Goal: Check status: Check status

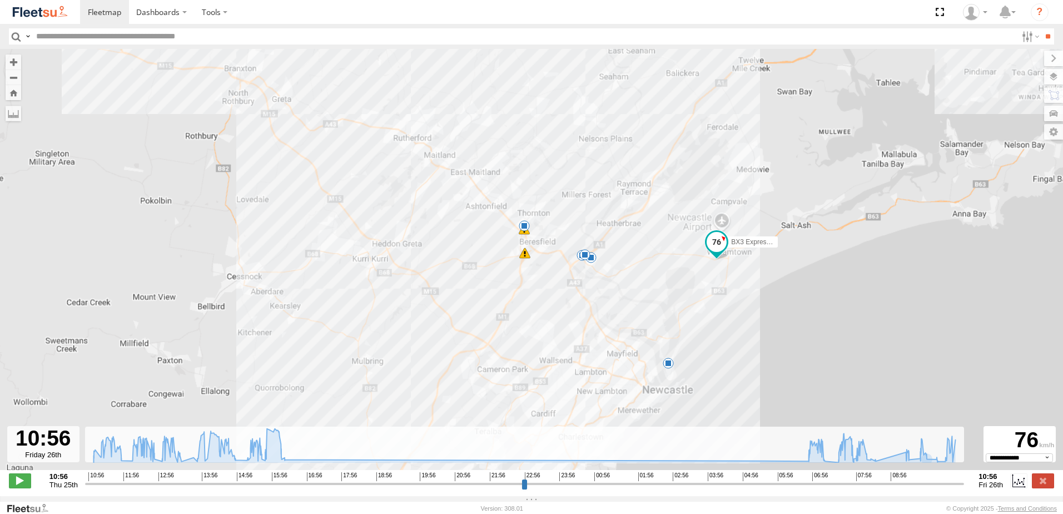
select select "**********"
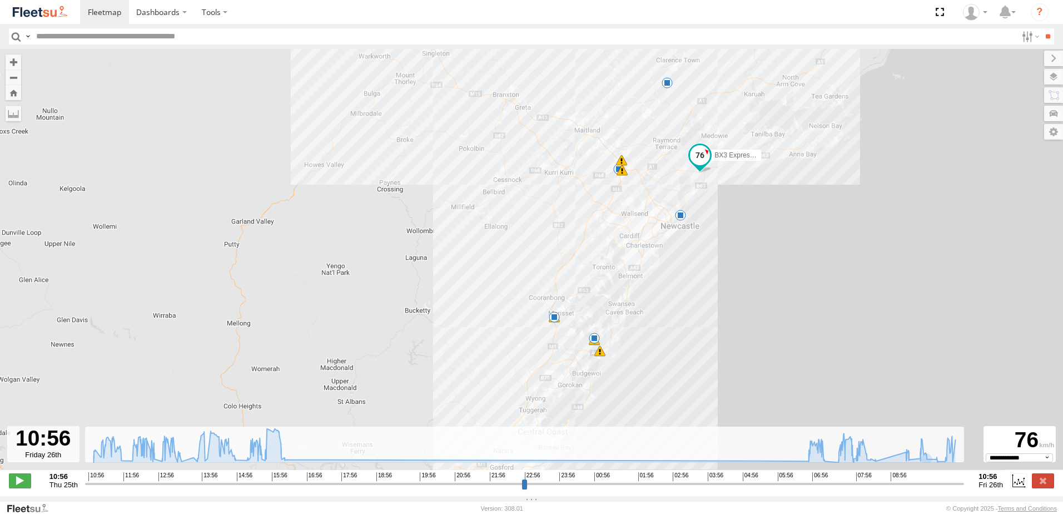
drag, startPoint x: 891, startPoint y: 335, endPoint x: 877, endPoint y: 186, distance: 149.6
click at [877, 186] on div "BX3 Express Ute 11:47 Thu 12:42 Thu 14:58 Thu 15:14 Thu 15:18 Thu 15:37 Thu 15:…" at bounding box center [531, 265] width 1063 height 432
click at [1038, 488] on label at bounding box center [1043, 480] width 22 height 14
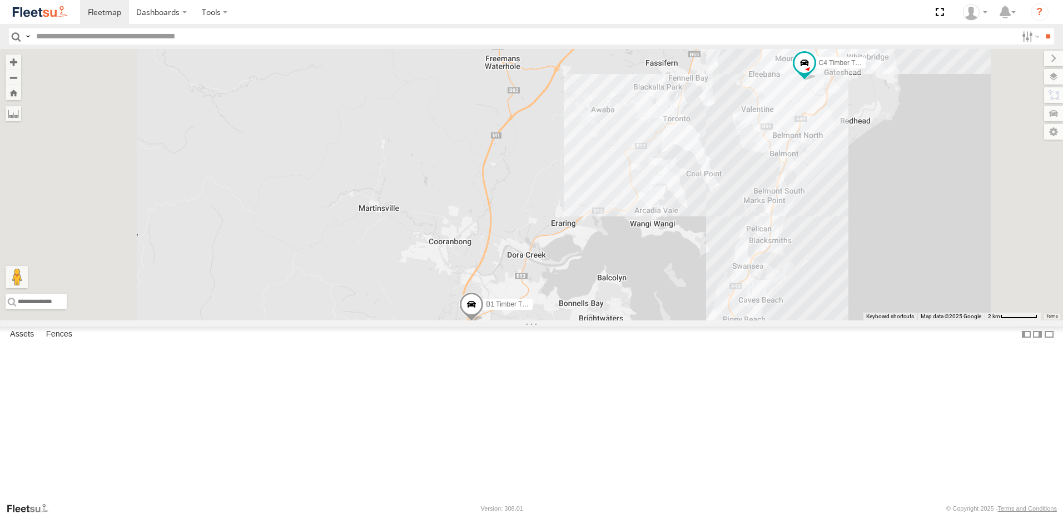
drag, startPoint x: 667, startPoint y: 429, endPoint x: 683, endPoint y: 429, distance: 16.7
click at [683, 320] on div "B1 Timber Truck CX1 Express Ute BX4 Express Ute CX3 Express Ute C4 Timber Truck…" at bounding box center [531, 184] width 1063 height 271
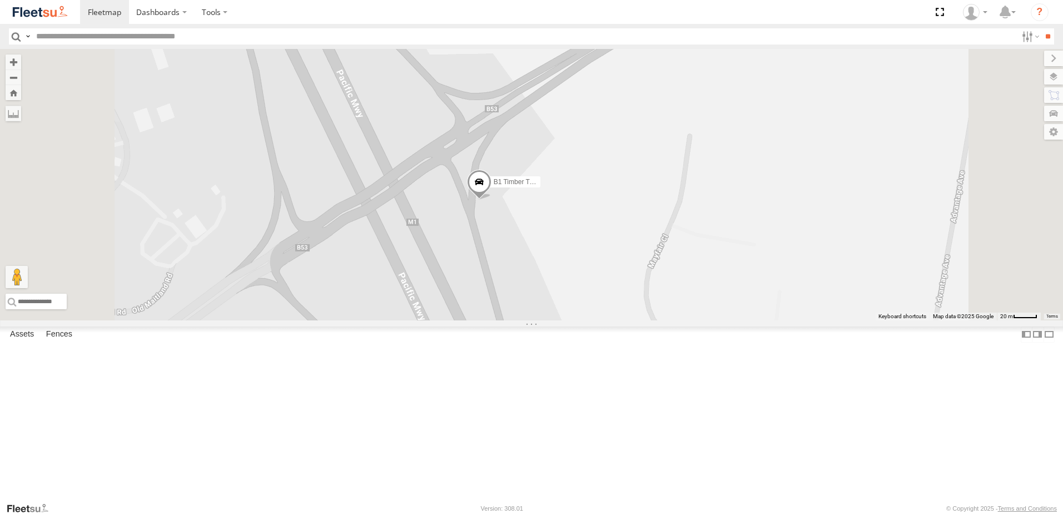
click at [491, 200] on span at bounding box center [479, 185] width 24 height 30
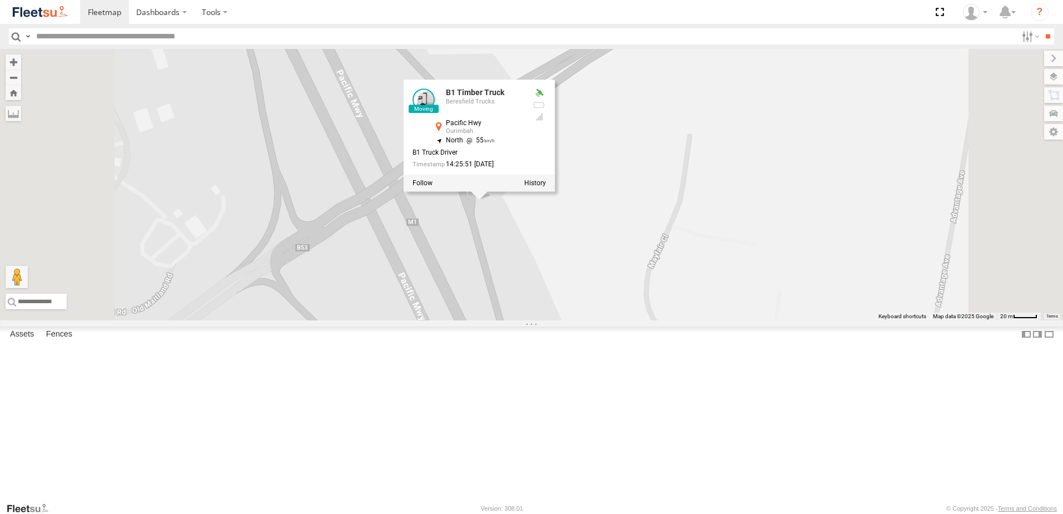
click at [658, 307] on div "B1 Timber Truck CX1 Express Ute BX4 Express Ute CX3 Express Ute C4 Timber Truck…" at bounding box center [531, 184] width 1063 height 271
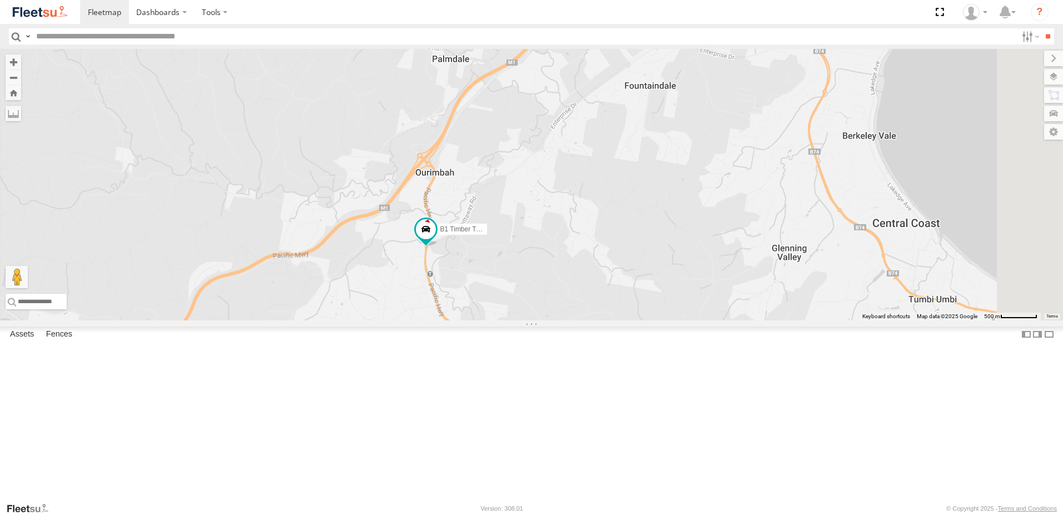
drag, startPoint x: 618, startPoint y: 263, endPoint x: 619, endPoint y: 272, distance: 8.9
click at [619, 271] on div "BX3 Express Ute B1 Timber Truck" at bounding box center [531, 184] width 1063 height 271
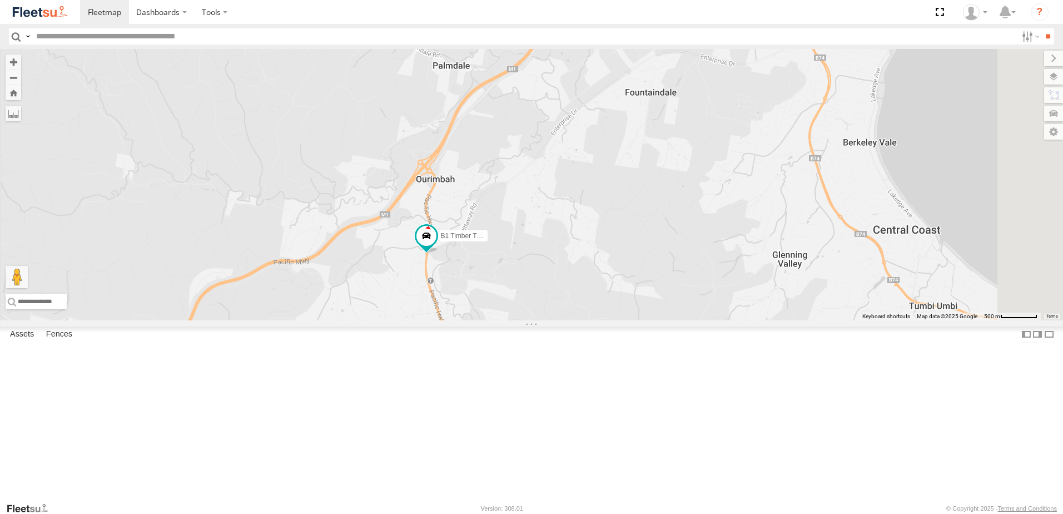
drag, startPoint x: 612, startPoint y: 247, endPoint x: 586, endPoint y: 332, distance: 88.8
click at [586, 320] on div "BX3 Express Ute B1 Timber Truck" at bounding box center [531, 184] width 1063 height 271
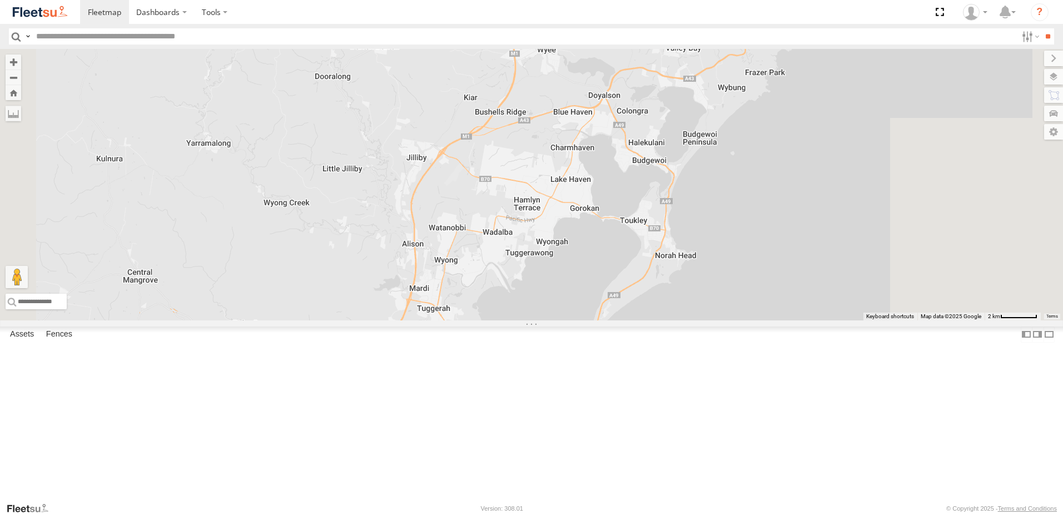
drag, startPoint x: 633, startPoint y: 347, endPoint x: 635, endPoint y: 368, distance: 20.7
click at [630, 320] on div "BX3 Express Ute B1 Timber Truck" at bounding box center [531, 184] width 1063 height 271
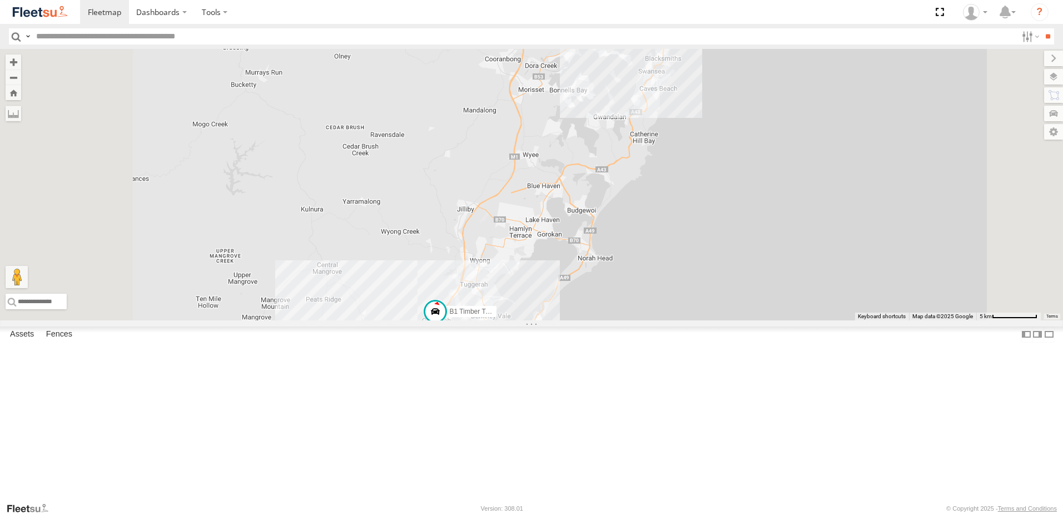
drag, startPoint x: 689, startPoint y: 331, endPoint x: 722, endPoint y: 247, distance: 90.4
click at [722, 247] on div "BX3 Express Ute B1 Timber Truck 9" at bounding box center [531, 184] width 1063 height 271
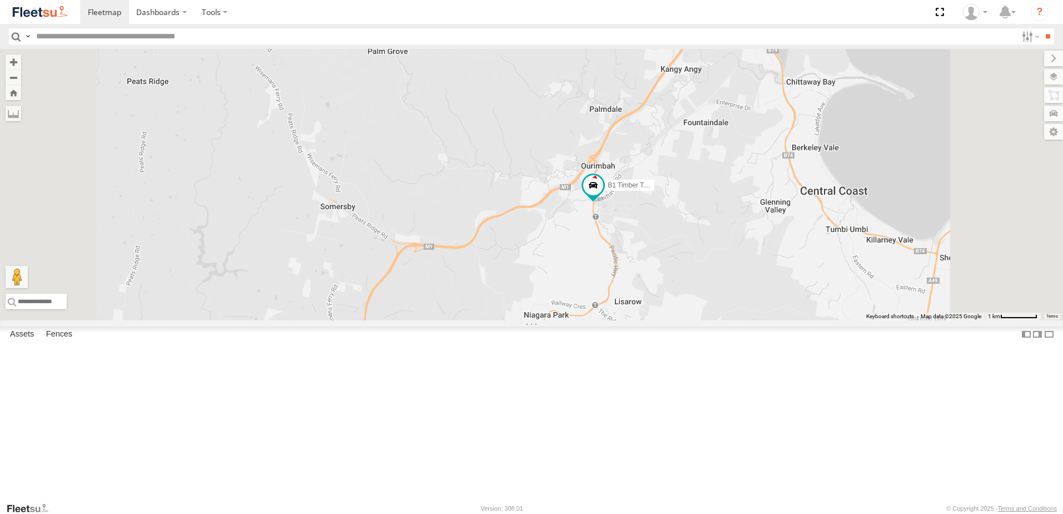
drag, startPoint x: 819, startPoint y: 320, endPoint x: 786, endPoint y: 344, distance: 41.4
click at [788, 320] on div "BX3 Express Ute B1 Timber Truck" at bounding box center [531, 184] width 1063 height 271
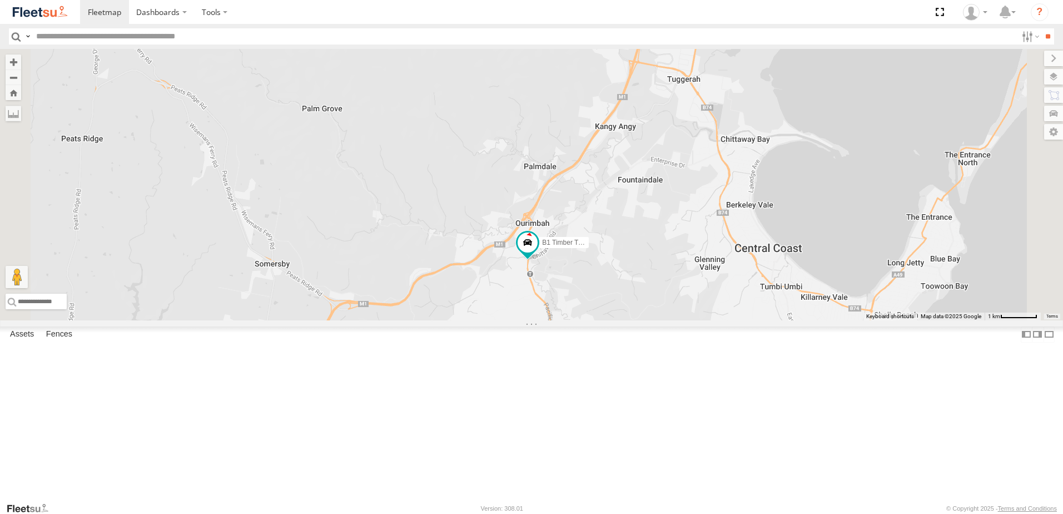
drag, startPoint x: 768, startPoint y: 278, endPoint x: 718, endPoint y: 314, distance: 62.2
click at [739, 301] on div "BX3 Express Ute B1 Timber Truck" at bounding box center [531, 184] width 1063 height 271
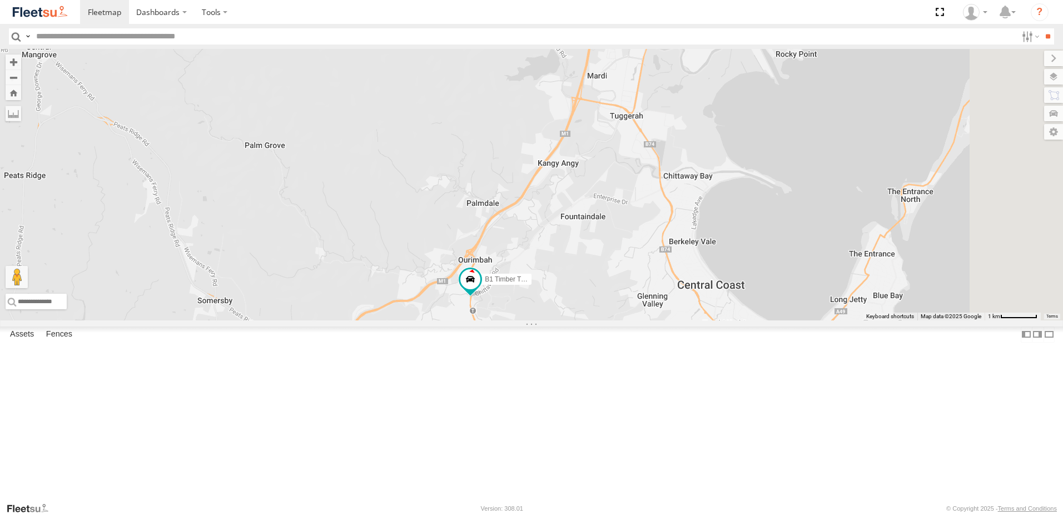
drag, startPoint x: 616, startPoint y: 311, endPoint x: 632, endPoint y: 315, distance: 16.0
click at [616, 311] on div "BX3 Express Ute B1 Timber Truck" at bounding box center [531, 184] width 1063 height 271
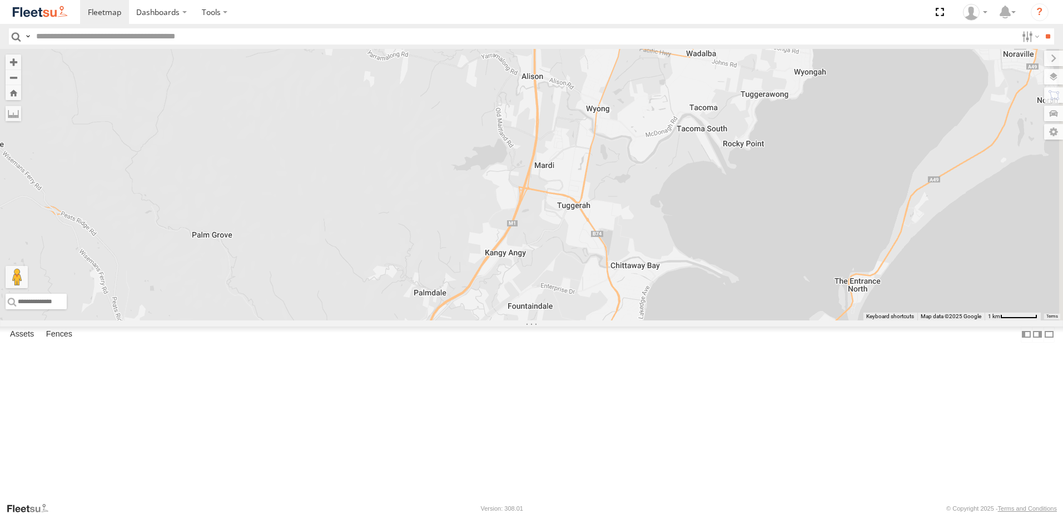
drag, startPoint x: 757, startPoint y: 299, endPoint x: 702, endPoint y: 396, distance: 111.5
click at [703, 320] on div "BX3 Express Ute B1 Timber Truck" at bounding box center [531, 184] width 1063 height 271
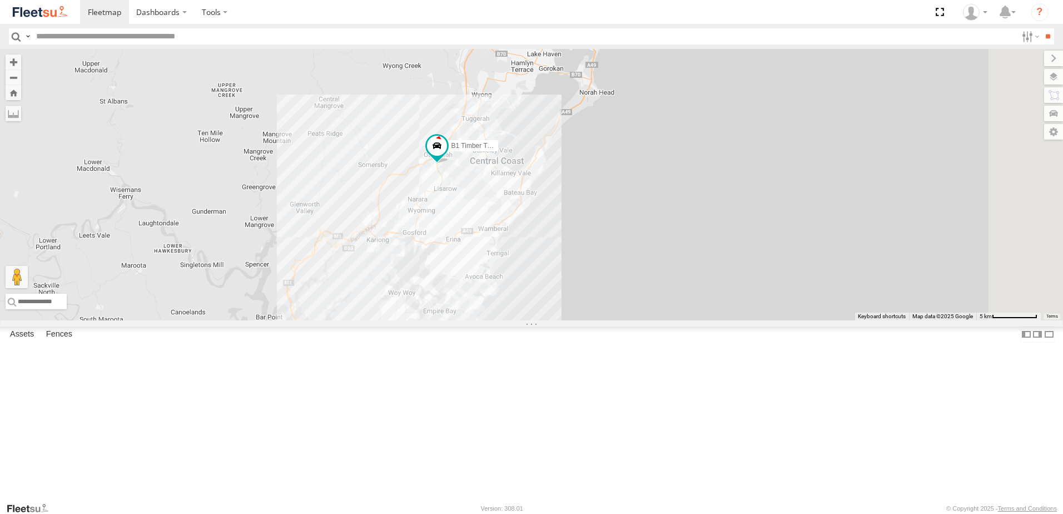
drag, startPoint x: 763, startPoint y: 256, endPoint x: 689, endPoint y: 72, distance: 198.0
click at [689, 72] on div "BX3 Express Ute B1 Timber Truck 8" at bounding box center [531, 184] width 1063 height 271
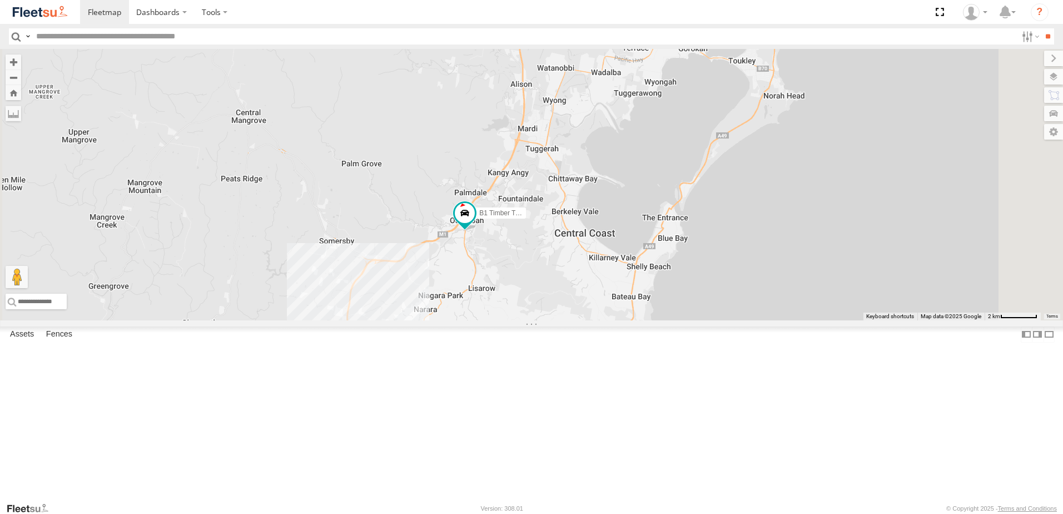
drag, startPoint x: 593, startPoint y: 257, endPoint x: 529, endPoint y: 426, distance: 180.4
click at [529, 320] on div "BX3 Express Ute B1 Timber Truck" at bounding box center [531, 184] width 1063 height 271
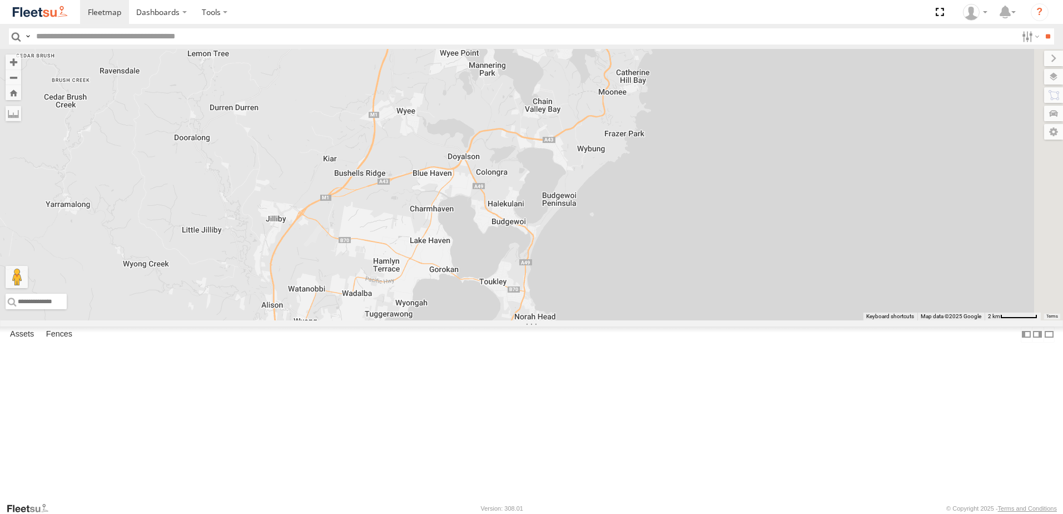
drag, startPoint x: 804, startPoint y: 126, endPoint x: 551, endPoint y: 360, distance: 343.8
click at [551, 320] on div "BX3 Express Ute B1 Timber Truck" at bounding box center [531, 184] width 1063 height 271
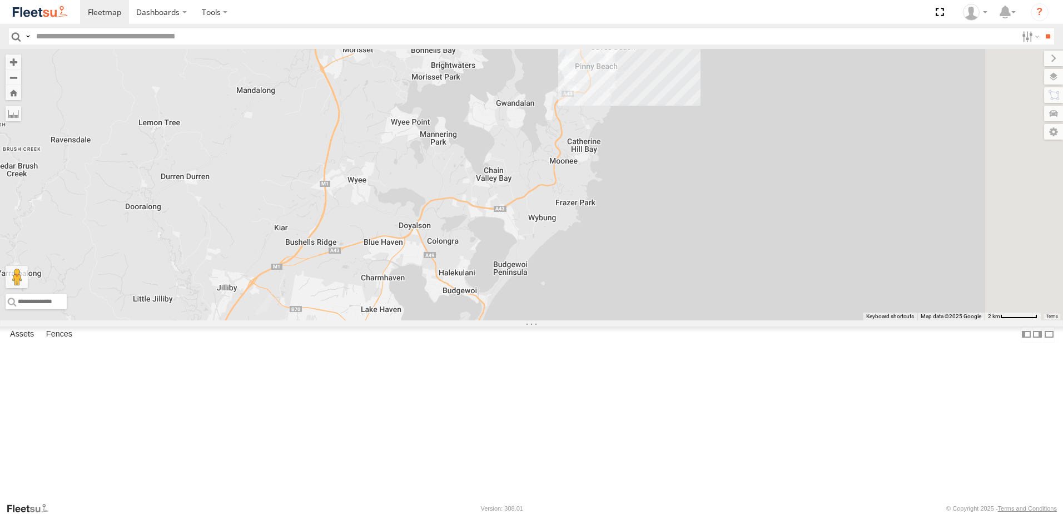
drag, startPoint x: 697, startPoint y: 242, endPoint x: 651, endPoint y: 296, distance: 70.6
click at [651, 296] on div "BX3 Express Ute B1 Timber Truck" at bounding box center [531, 184] width 1063 height 271
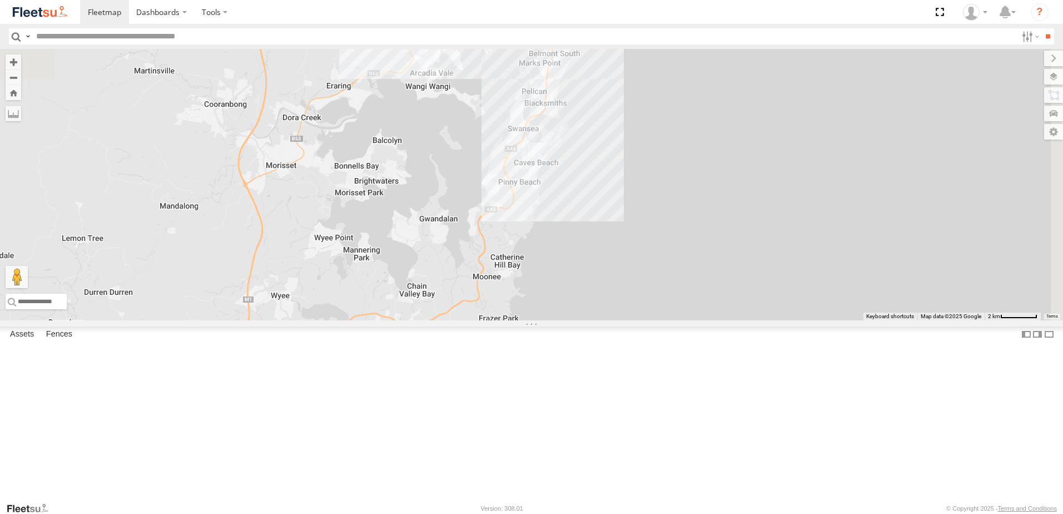
drag, startPoint x: 717, startPoint y: 135, endPoint x: 657, endPoint y: 152, distance: 62.5
click at [661, 164] on div "BX3 Express Ute B1 Timber Truck" at bounding box center [531, 184] width 1063 height 271
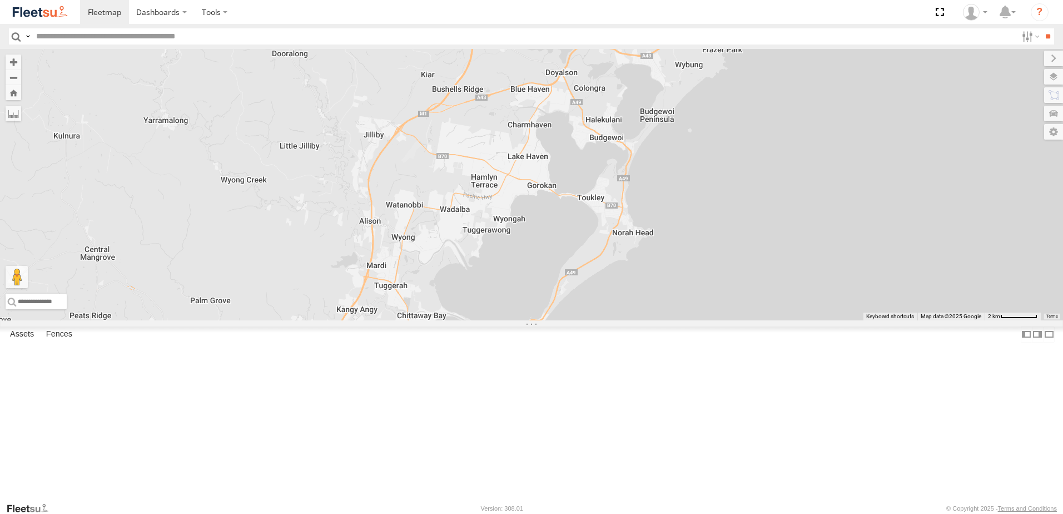
drag, startPoint x: 516, startPoint y: 253, endPoint x: 730, endPoint y: 134, distance: 244.4
click at [730, 134] on div "BX3 Express Ute B1 Timber Truck" at bounding box center [531, 184] width 1063 height 271
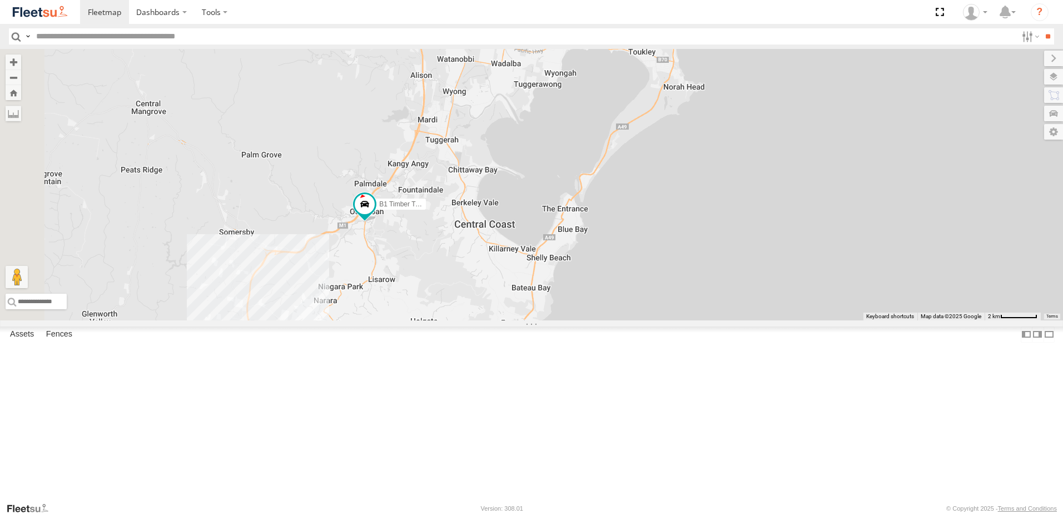
drag, startPoint x: 523, startPoint y: 297, endPoint x: 588, endPoint y: 148, distance: 163.1
click at [588, 148] on div "BX3 Express Ute B1 Timber Truck" at bounding box center [531, 184] width 1063 height 271
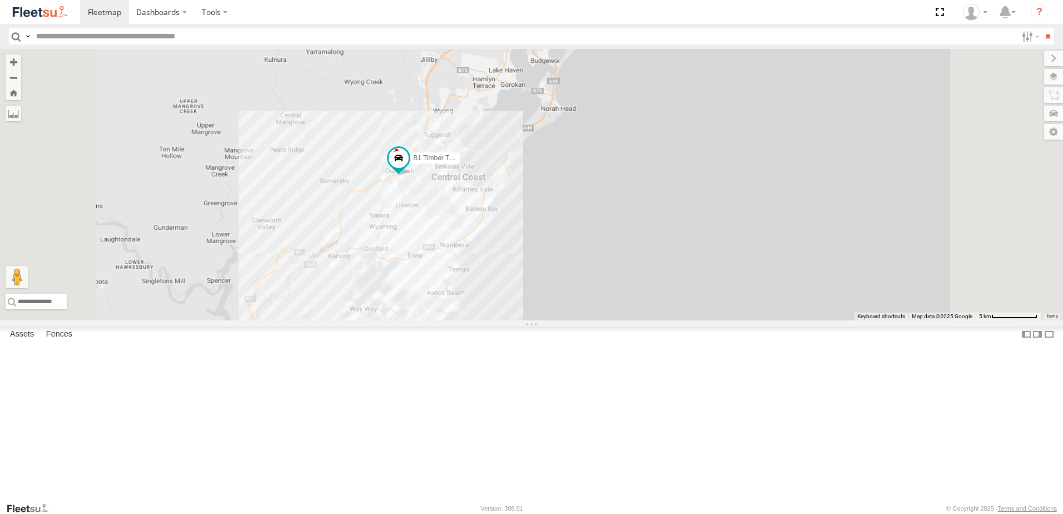
drag, startPoint x: 544, startPoint y: 346, endPoint x: 516, endPoint y: 437, distance: 94.6
click at [510, 320] on div "BX3 Express Ute B1 Timber Truck" at bounding box center [531, 184] width 1063 height 271
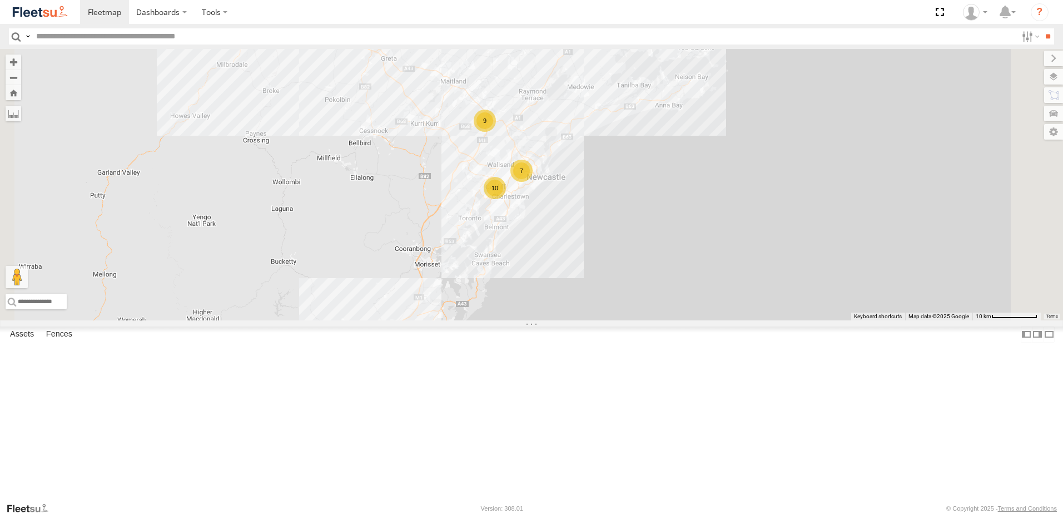
drag, startPoint x: 750, startPoint y: 209, endPoint x: 692, endPoint y: 301, distance: 109.5
click at [692, 301] on div "BX3 Express Ute B1 Timber Truck 9 7 10" at bounding box center [531, 184] width 1063 height 271
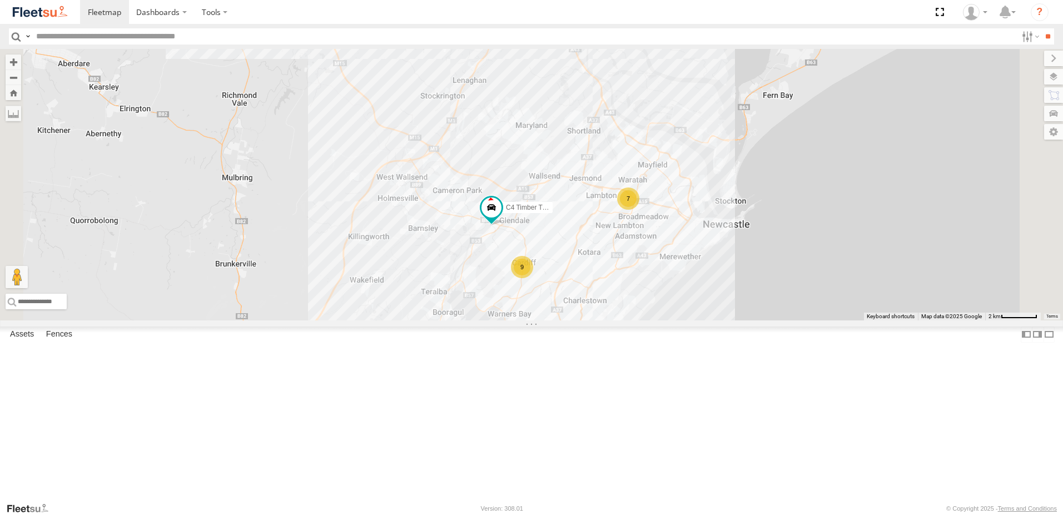
drag, startPoint x: 664, startPoint y: 320, endPoint x: 680, endPoint y: 271, distance: 51.9
click at [680, 271] on div "BX3 Express Ute B1 Timber Truck C4 Timber Truck 9 7 9" at bounding box center [531, 184] width 1063 height 271
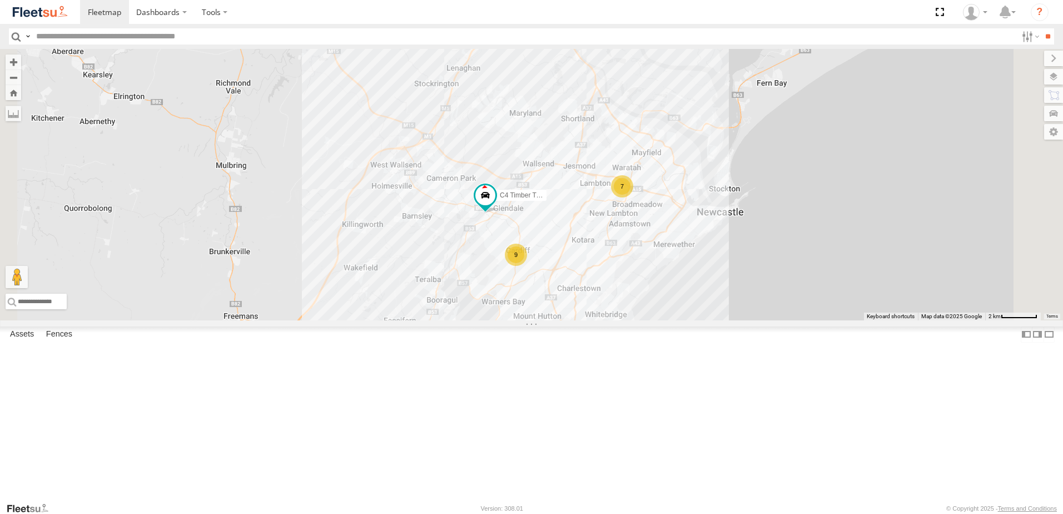
drag, startPoint x: 598, startPoint y: 291, endPoint x: 565, endPoint y: 218, distance: 80.4
click at [568, 230] on div "BX3 Express Ute B1 Timber Truck C4 Timber Truck 9 7 9" at bounding box center [531, 184] width 1063 height 271
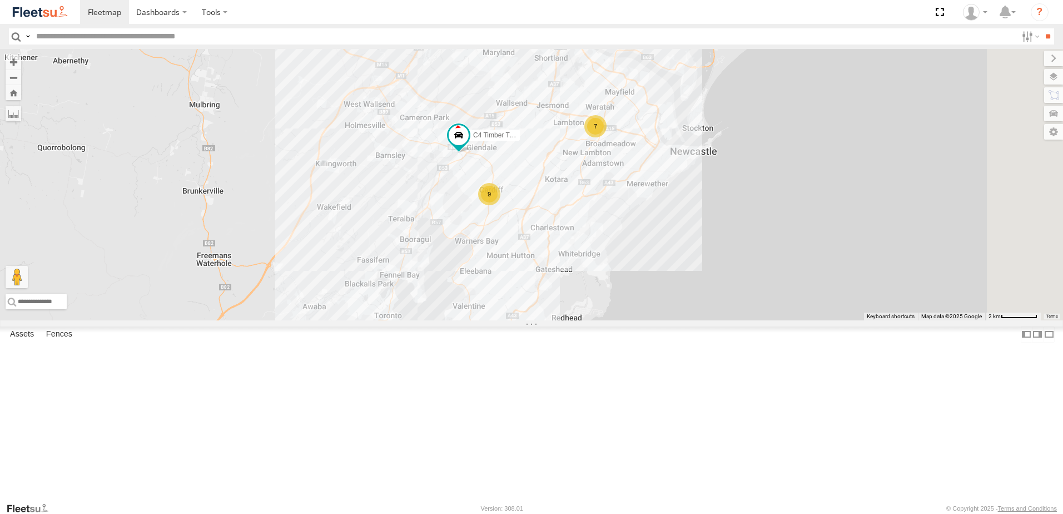
drag, startPoint x: 572, startPoint y: 280, endPoint x: 687, endPoint y: 246, distance: 120.0
click at [573, 278] on div "BX3 Express Ute B1 Timber Truck C4 Timber Truck 9 7 9" at bounding box center [531, 184] width 1063 height 271
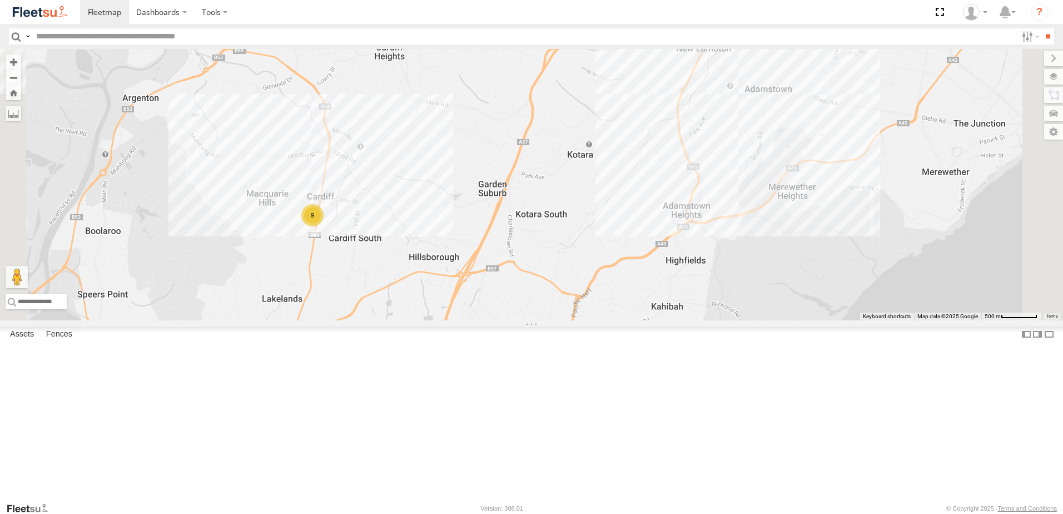
drag, startPoint x: 609, startPoint y: 304, endPoint x: 588, endPoint y: 240, distance: 66.8
click at [589, 241] on div "BX3 Express Ute B1 Timber Truck C4 Timber Truck 7 9" at bounding box center [531, 184] width 1063 height 271
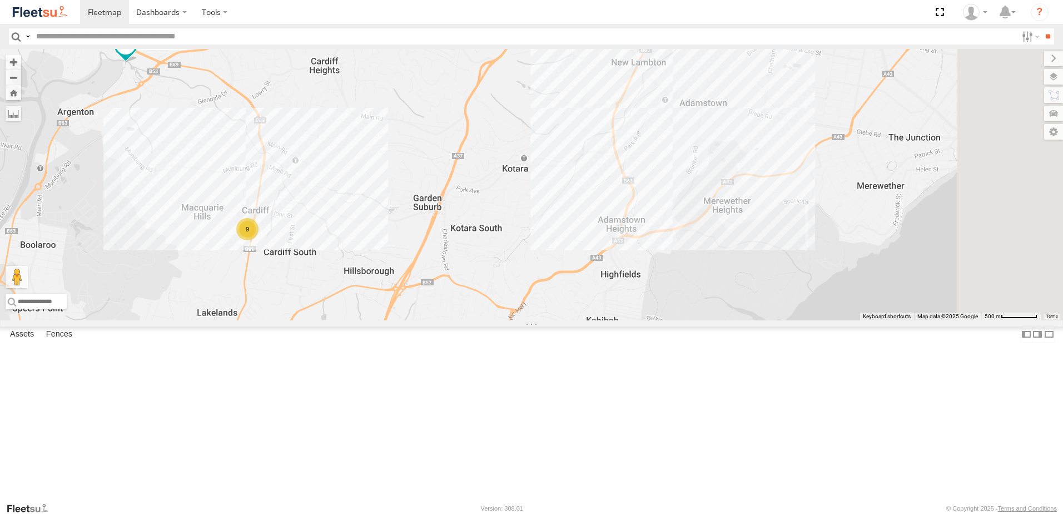
drag, startPoint x: 708, startPoint y: 278, endPoint x: 695, endPoint y: 285, distance: 14.9
click at [695, 284] on div "BX3 Express Ute B1 Timber Truck C4 Timber Truck 7 9" at bounding box center [531, 184] width 1063 height 271
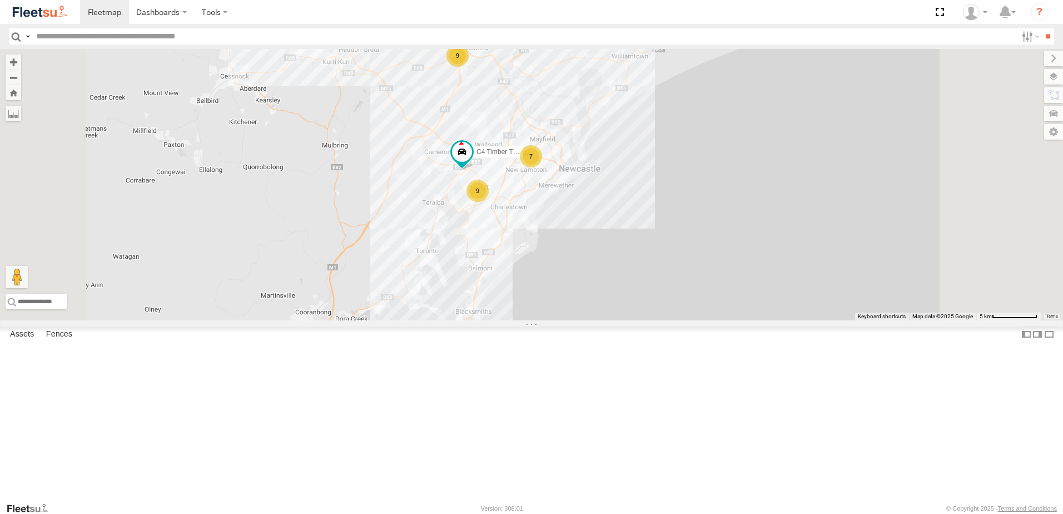
drag, startPoint x: 613, startPoint y: 366, endPoint x: 608, endPoint y: 369, distance: 5.7
click at [608, 320] on div "BX3 Express Ute B1 Timber Truck C4 Timber Truck 9 7 9" at bounding box center [531, 184] width 1063 height 271
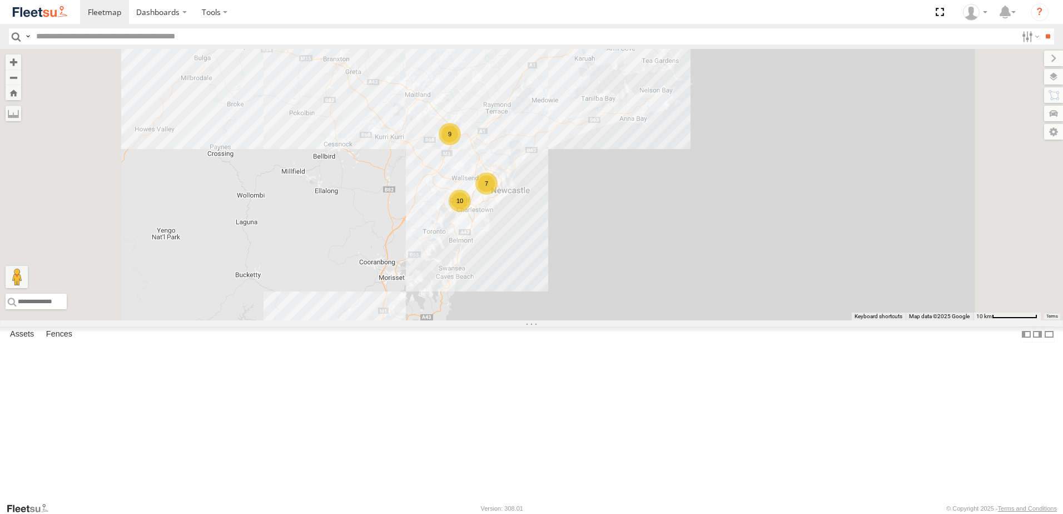
drag, startPoint x: 573, startPoint y: 371, endPoint x: 591, endPoint y: 349, distance: 28.5
click at [591, 320] on div "BX3 Express Ute B1 Timber Truck 9 7 10" at bounding box center [531, 184] width 1063 height 271
click at [610, 206] on div "BX3 Express Ute B1 Timber Truck 9 7 10" at bounding box center [531, 184] width 1063 height 271
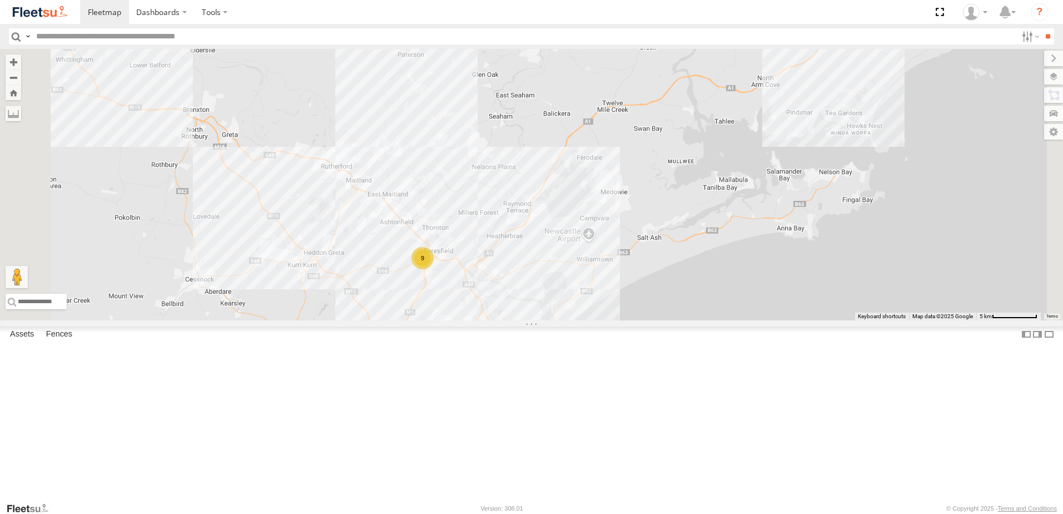
drag, startPoint x: 599, startPoint y: 237, endPoint x: 609, endPoint y: 299, distance: 63.0
click at [602, 266] on div "BX3 Express Ute B1 Timber Truck 9 7 9 C4 Timber Truck" at bounding box center [531, 184] width 1063 height 271
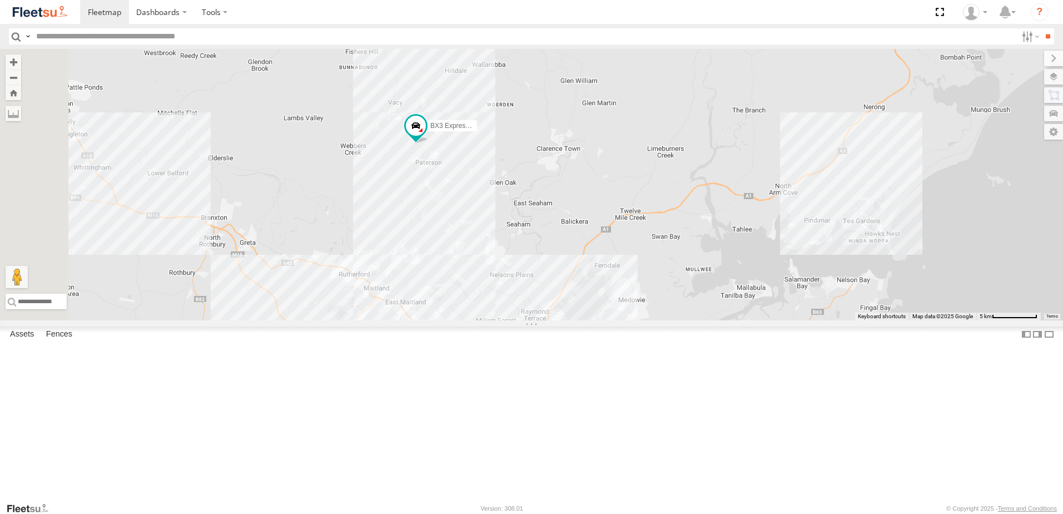
drag, startPoint x: 575, startPoint y: 266, endPoint x: 544, endPoint y: 232, distance: 46.0
click at [580, 260] on div "BX3 Express Ute B1 Timber Truck 9 7 9 C4 Timber Truck" at bounding box center [531, 184] width 1063 height 271
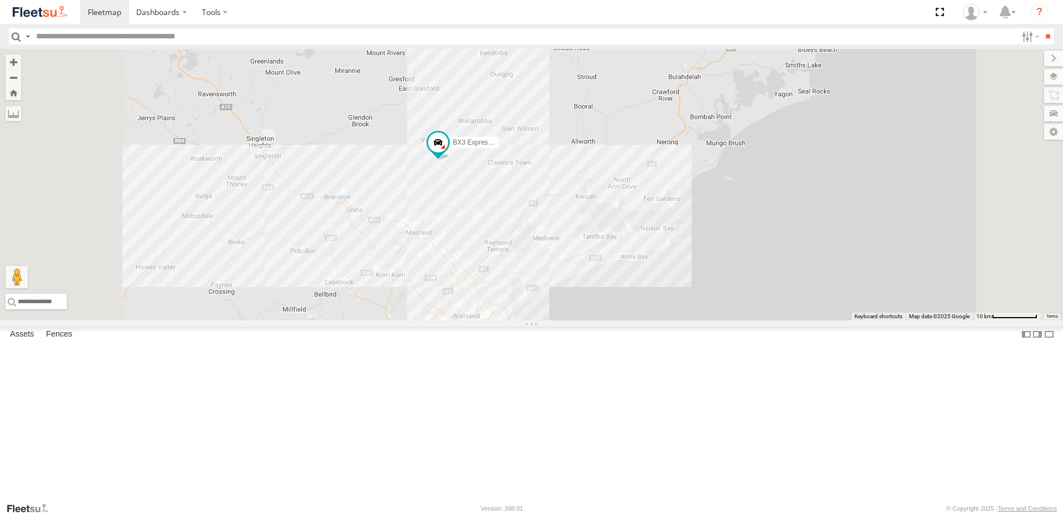
drag, startPoint x: 626, startPoint y: 334, endPoint x: 651, endPoint y: 203, distance: 132.5
click at [651, 205] on div "BX3 Express Ute B1 Timber Truck" at bounding box center [531, 184] width 1063 height 271
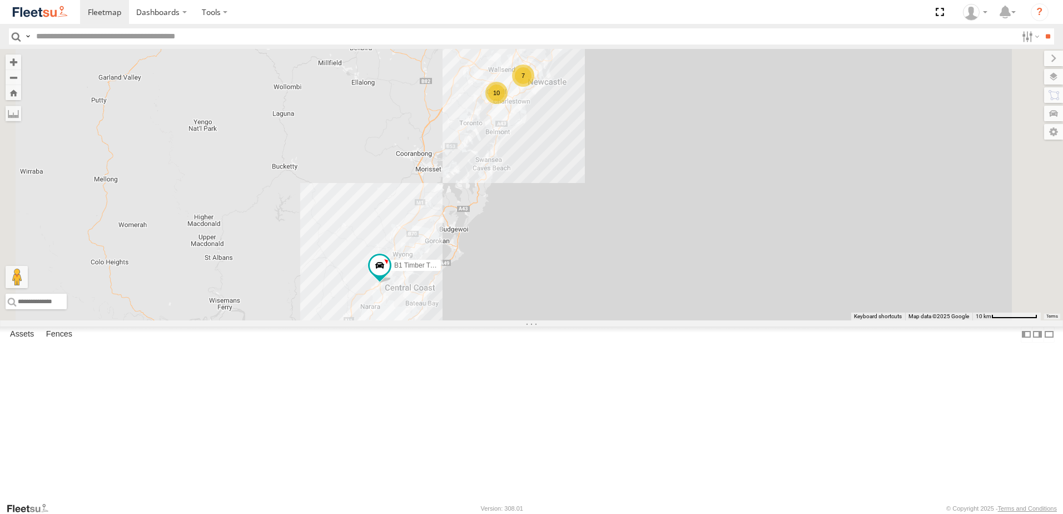
drag, startPoint x: 621, startPoint y: 230, endPoint x: 595, endPoint y: 339, distance: 112.5
click at [595, 320] on div "BX3 Express Ute B1 Timber Truck 9 7 10" at bounding box center [531, 184] width 1063 height 271
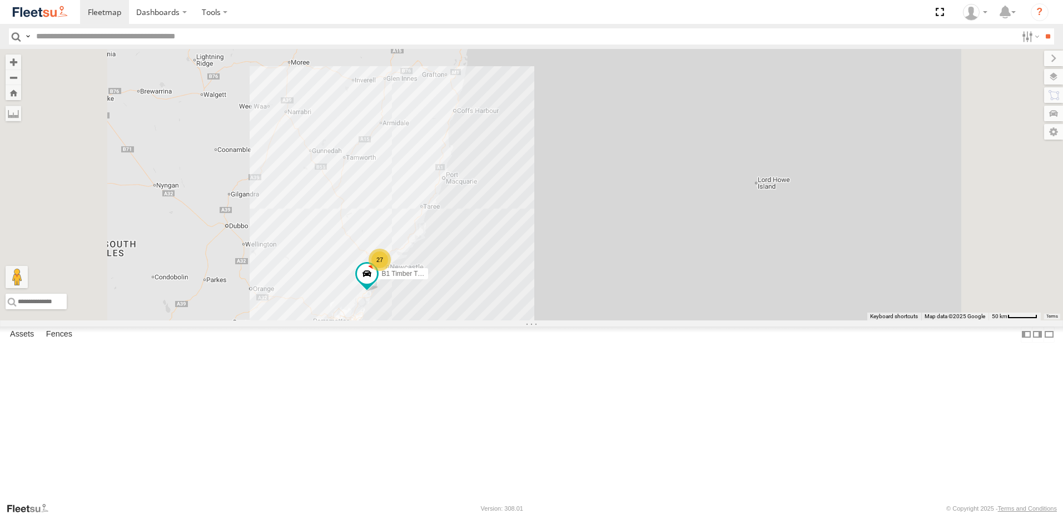
drag, startPoint x: 565, startPoint y: 217, endPoint x: 487, endPoint y: 292, distance: 108.5
click at [548, 263] on div "B1 Timber Truck 27" at bounding box center [531, 184] width 1063 height 271
